Goal: Transaction & Acquisition: Purchase product/service

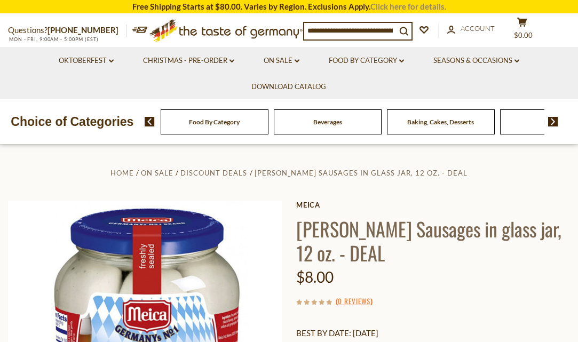
click at [414, 5] on link "Click here for details." at bounding box center [409, 7] width 76 height 10
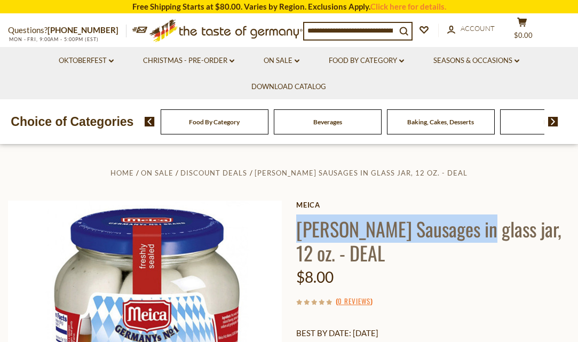
drag, startPoint x: 299, startPoint y: 226, endPoint x: 488, endPoint y: 237, distance: 188.9
click at [488, 237] on h1 "[PERSON_NAME] Sausages in glass jar, 12 oz. - DEAL" at bounding box center [433, 241] width 274 height 48
copy h1 "Meica Weisswurst Sausages"
